Goal: Information Seeking & Learning: Learn about a topic

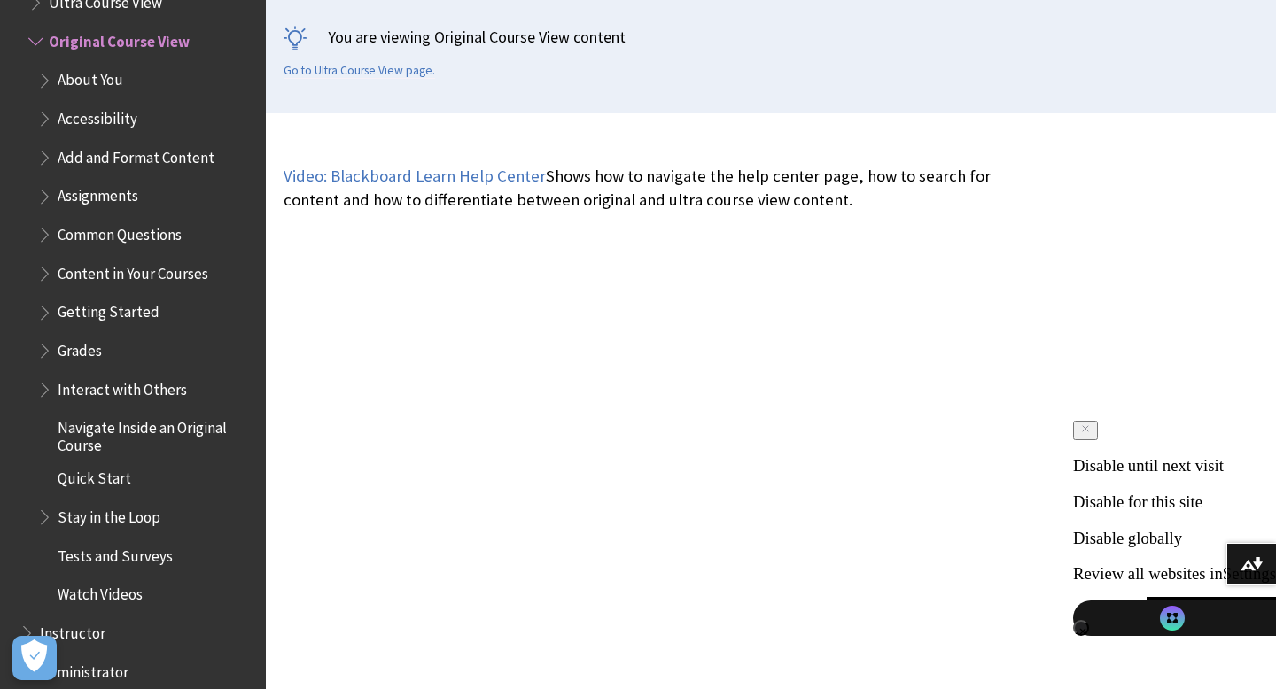
scroll to position [494, 0]
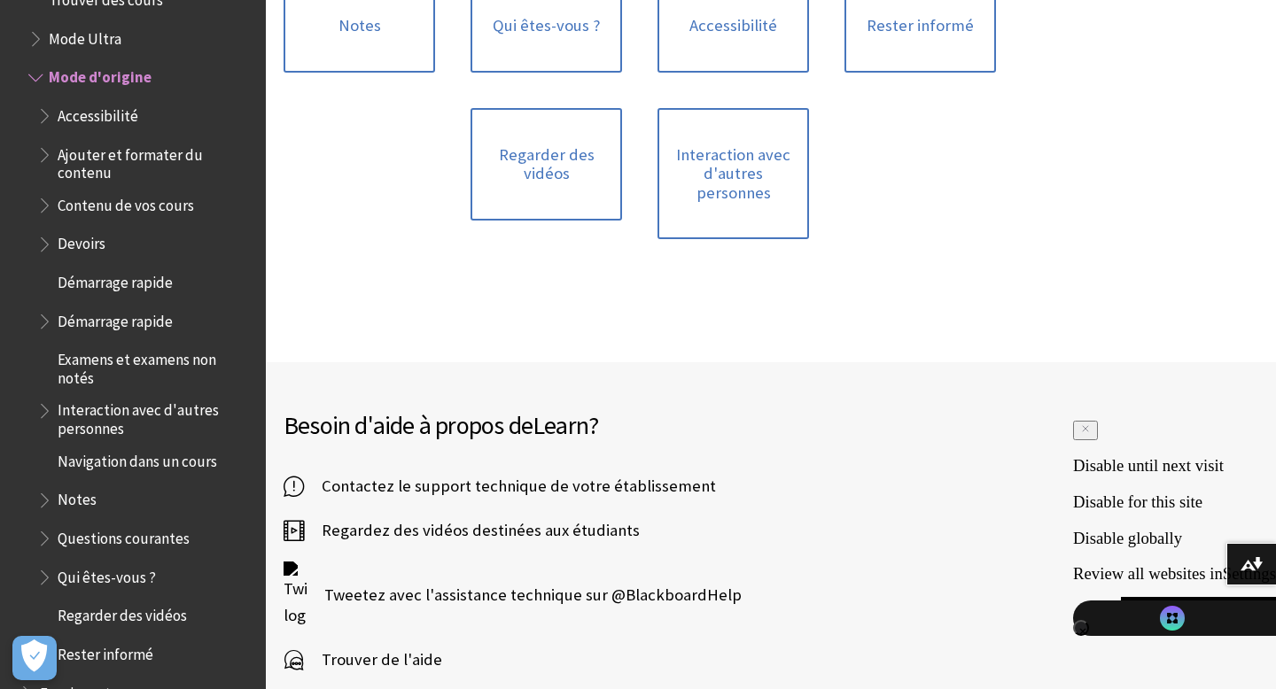
scroll to position [1621, 0]
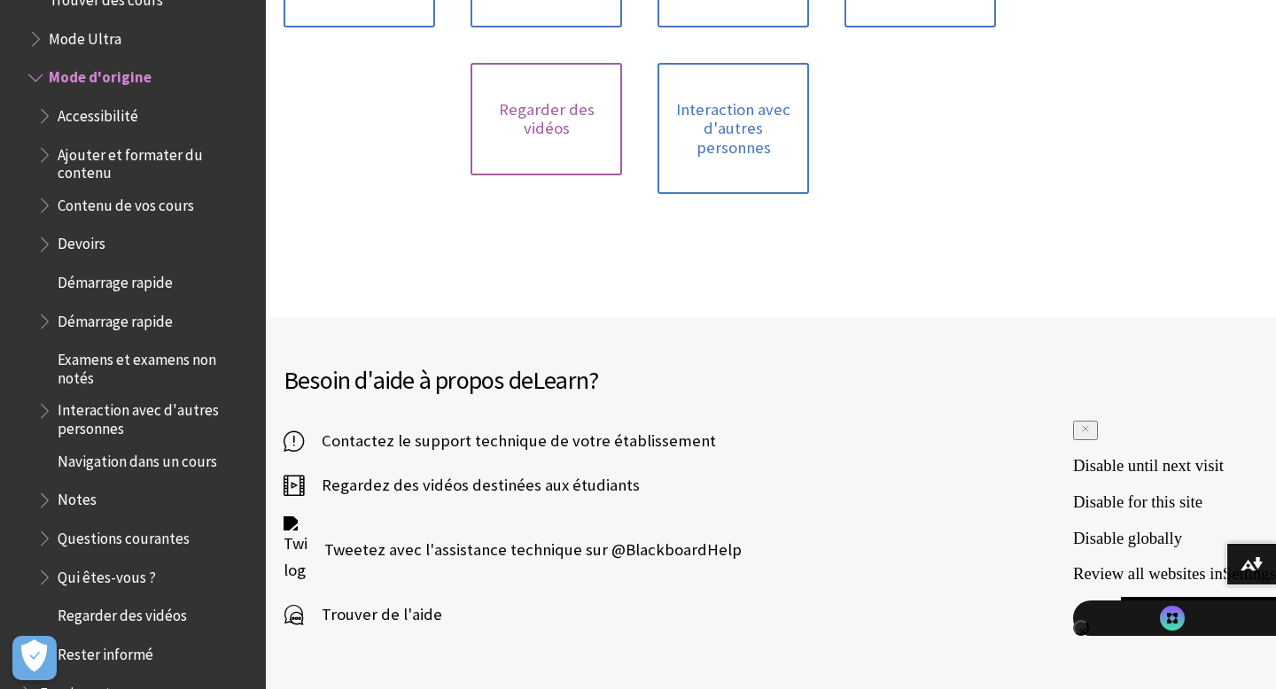
click at [529, 131] on link "Regarder des vidéos" at bounding box center [546, 119] width 152 height 113
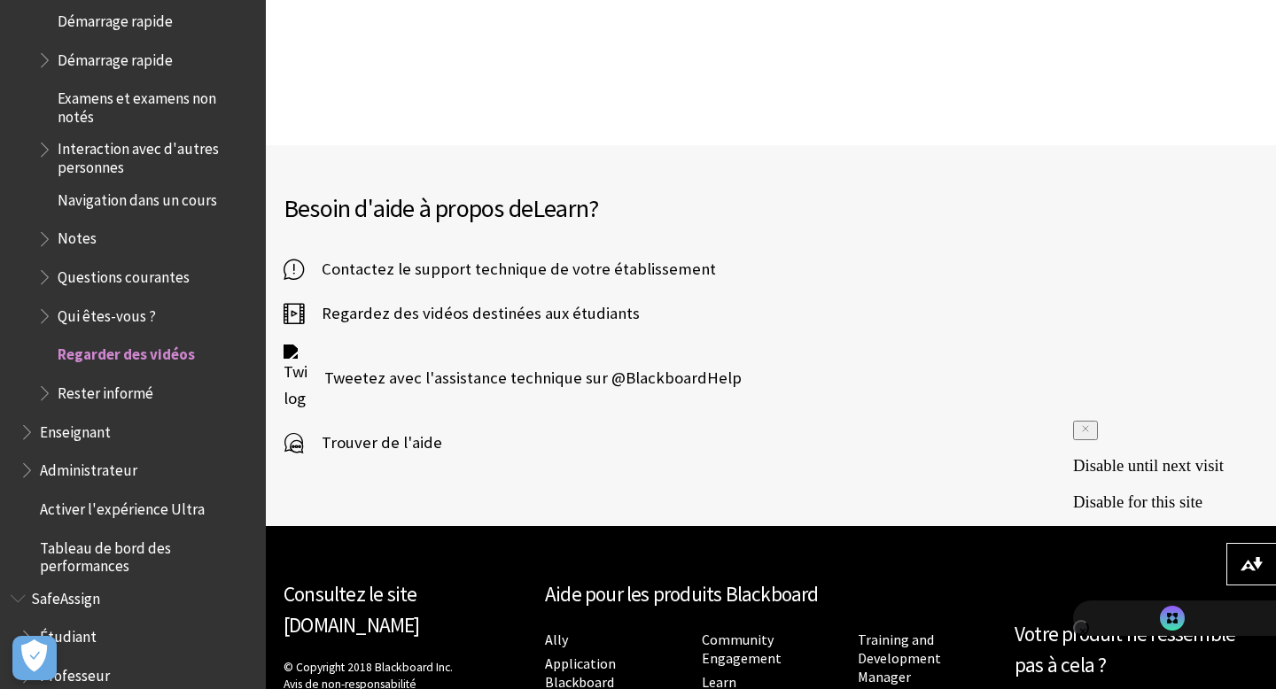
scroll to position [1719, 0]
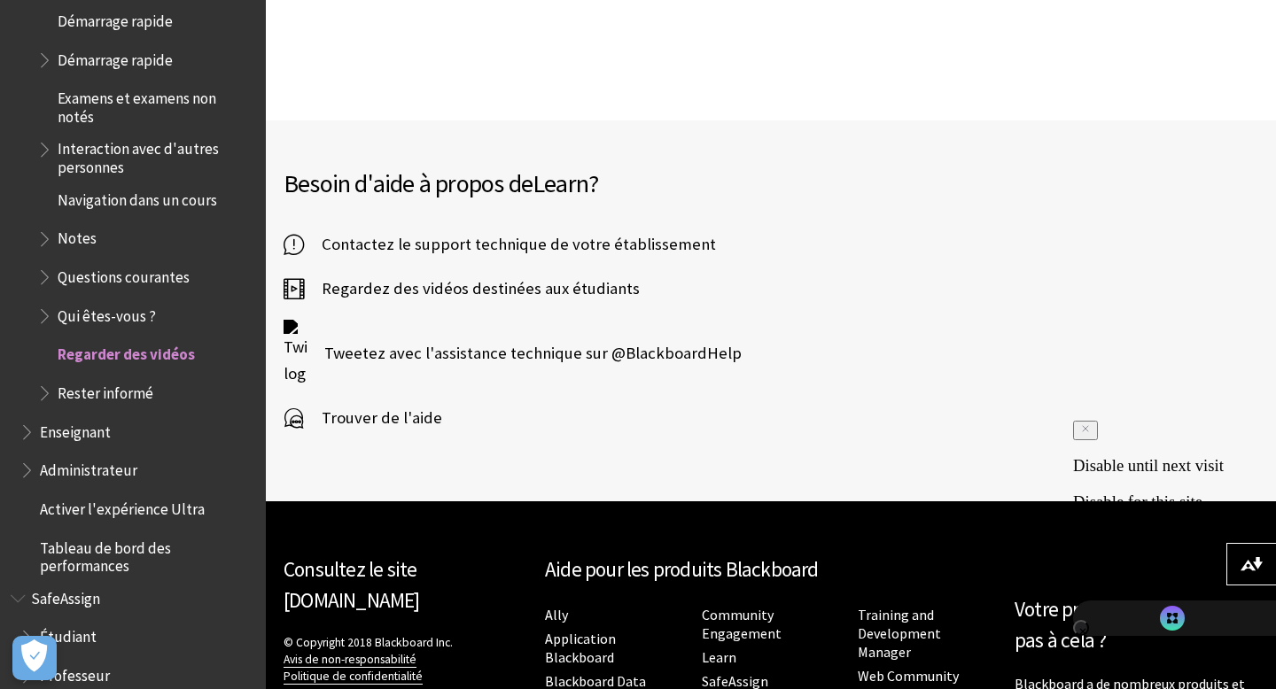
click at [549, 293] on span "Regardez des vidéos destinées aux étudiants" at bounding box center [472, 289] width 336 height 27
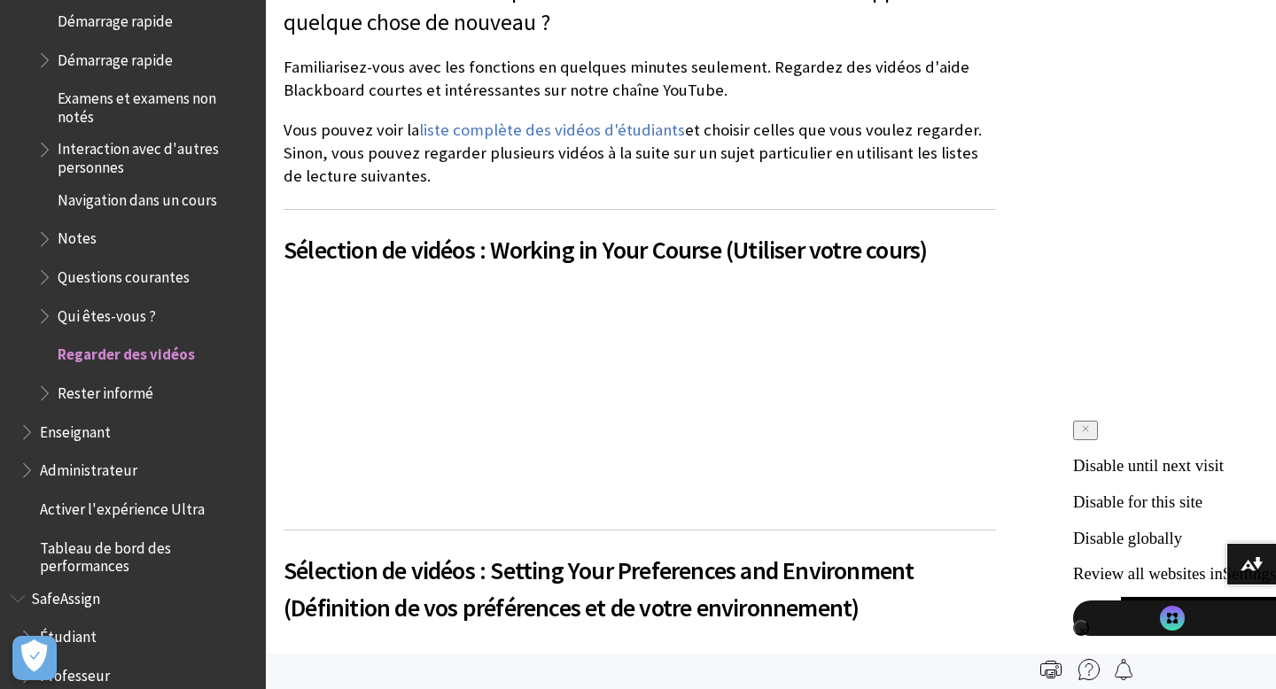
scroll to position [506, 0]
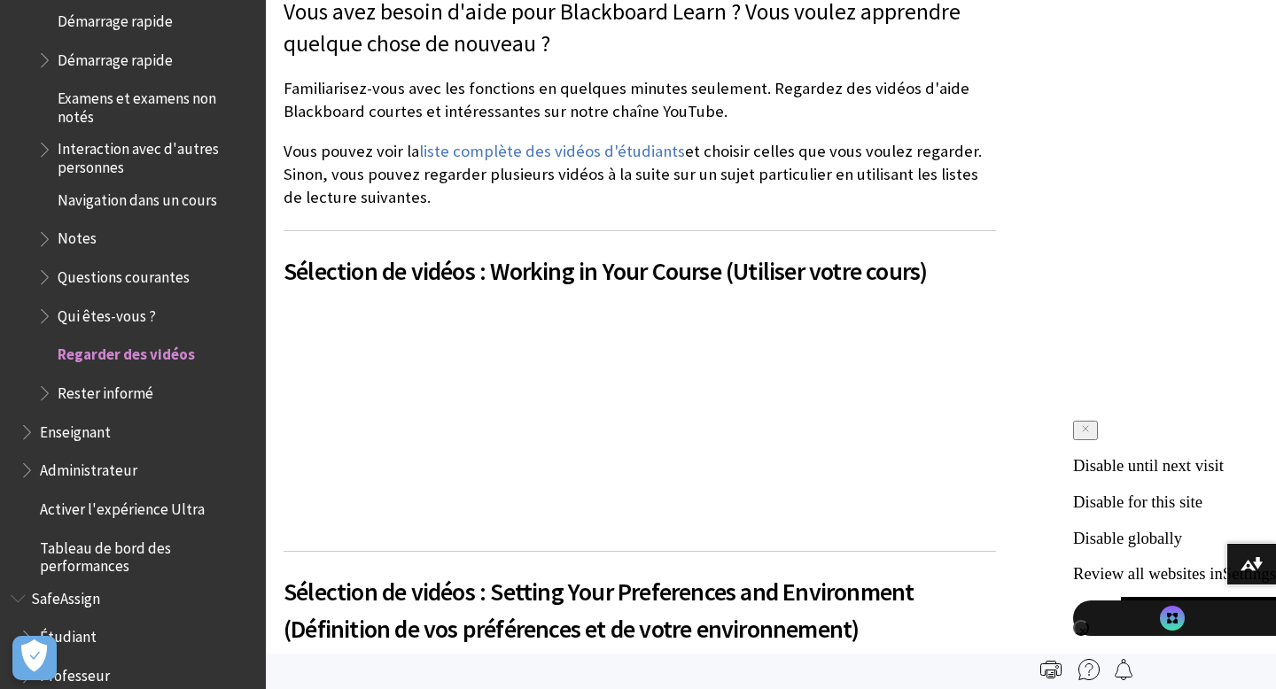
click at [482, 401] on div at bounding box center [462, 416] width 356 height 227
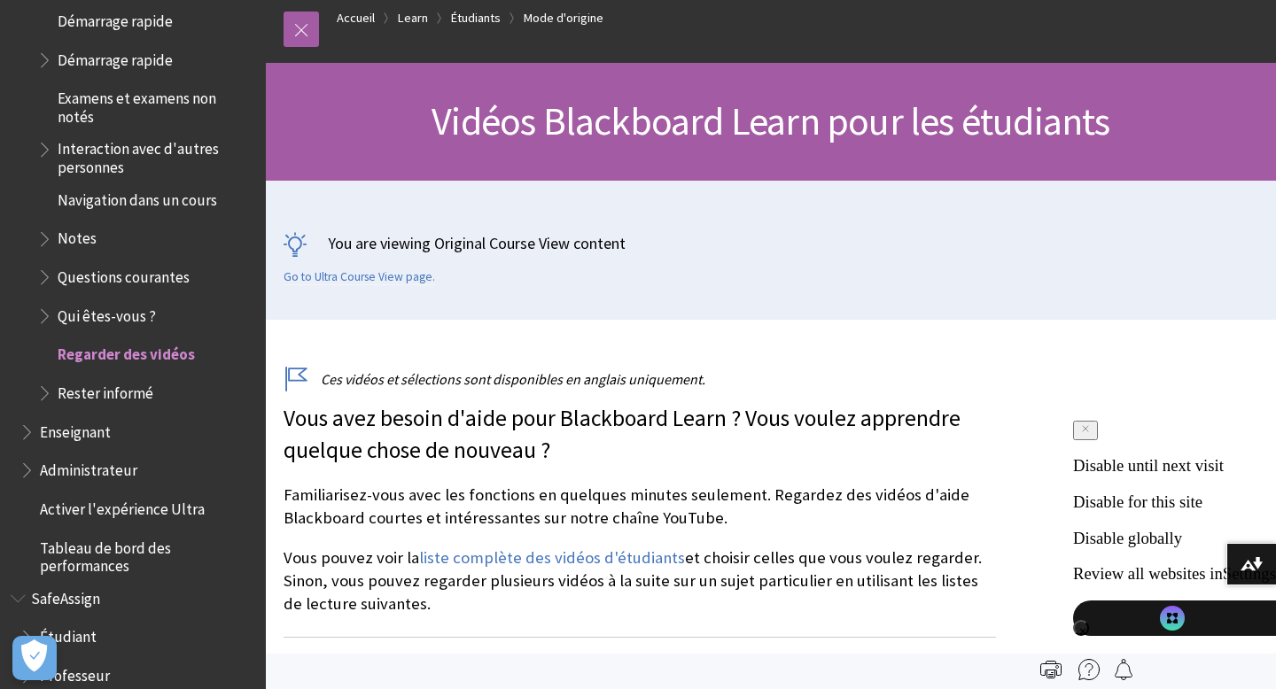
scroll to position [97, 0]
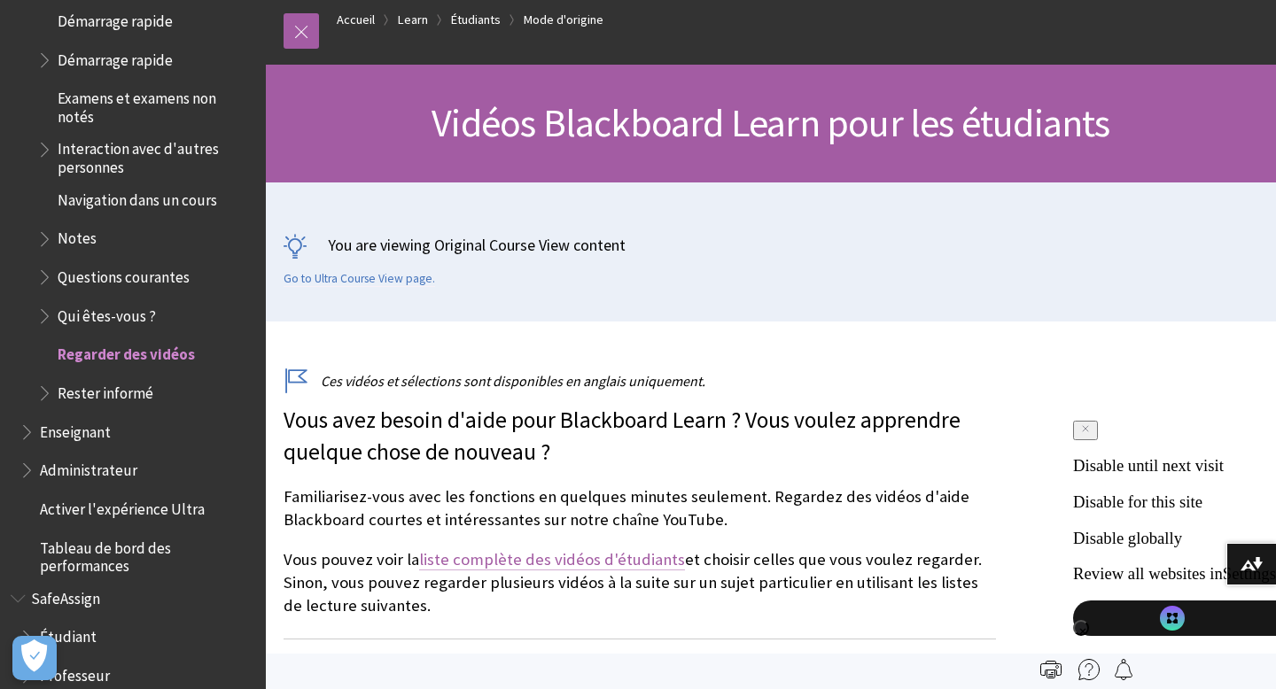
click at [541, 563] on link "liste complète des vidéos d'étudiants" at bounding box center [552, 559] width 266 height 21
click at [163, 84] on span "Examens et examens non notés" at bounding box center [156, 105] width 196 height 42
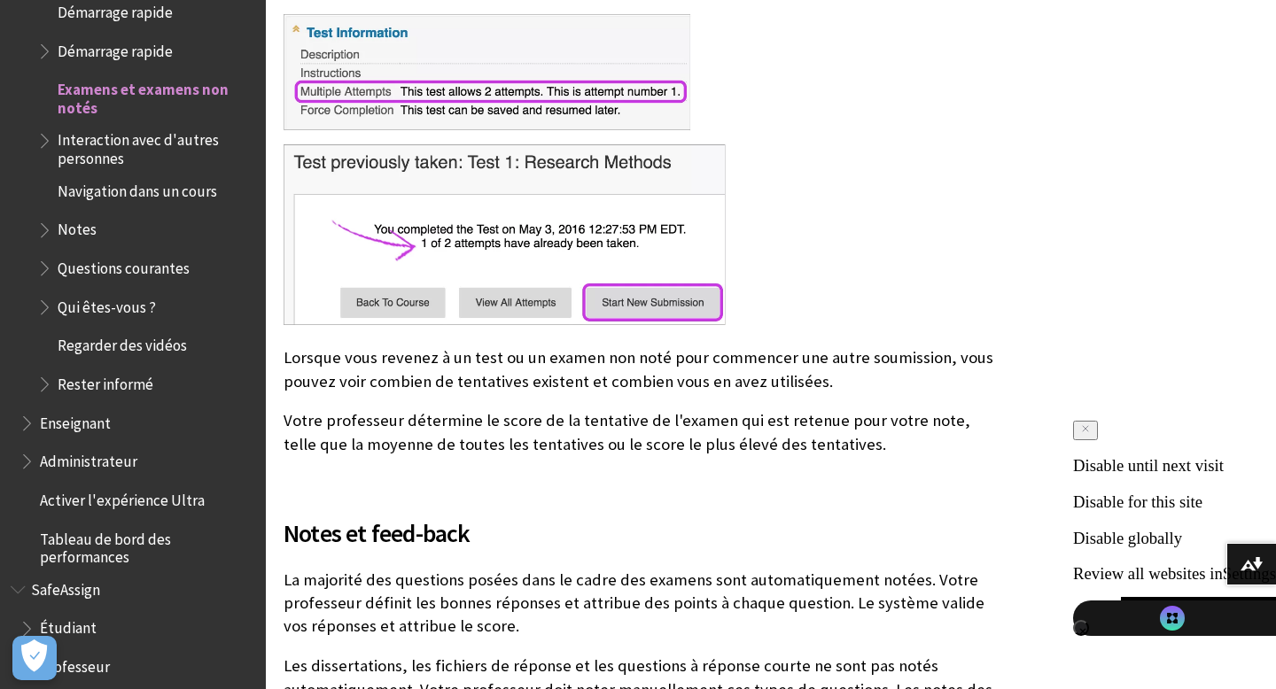
scroll to position [6611, 0]
